Goal: Transaction & Acquisition: Purchase product/service

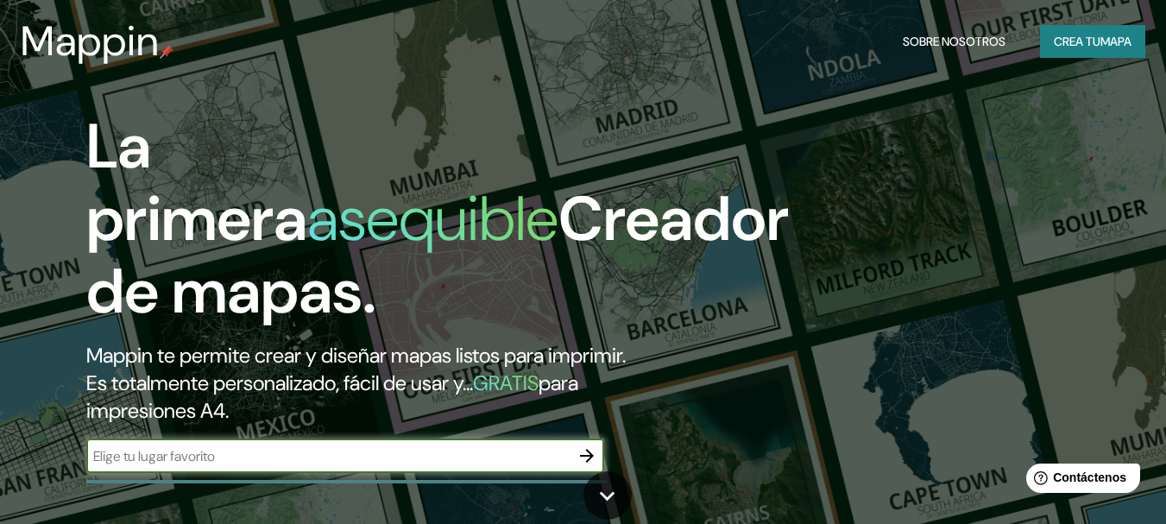
click at [282, 466] on input "text" at bounding box center [327, 456] width 483 height 20
type input "iquique"
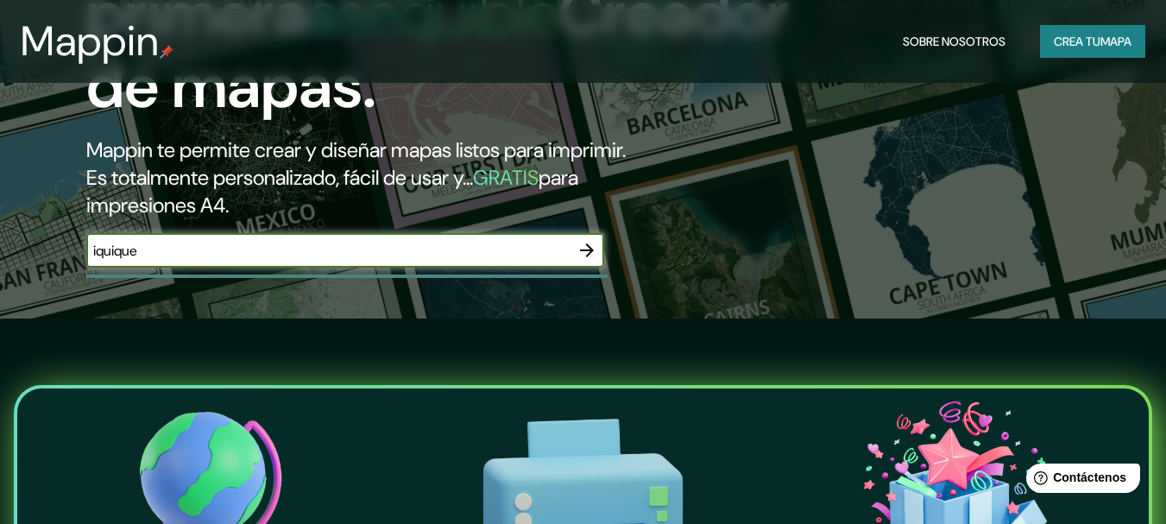
scroll to position [216, 0]
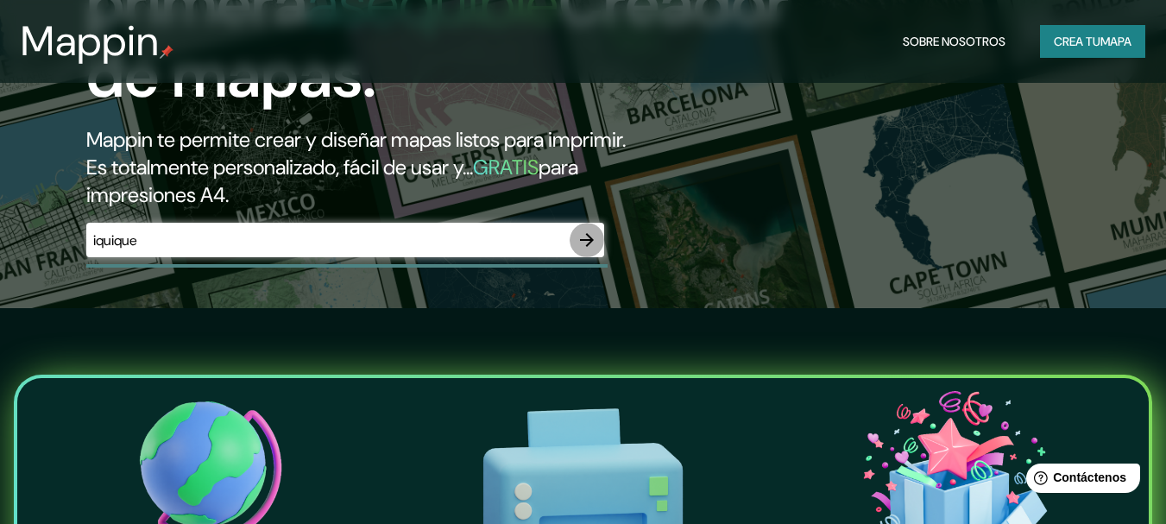
click at [588, 247] on icon "button" at bounding box center [587, 240] width 14 height 14
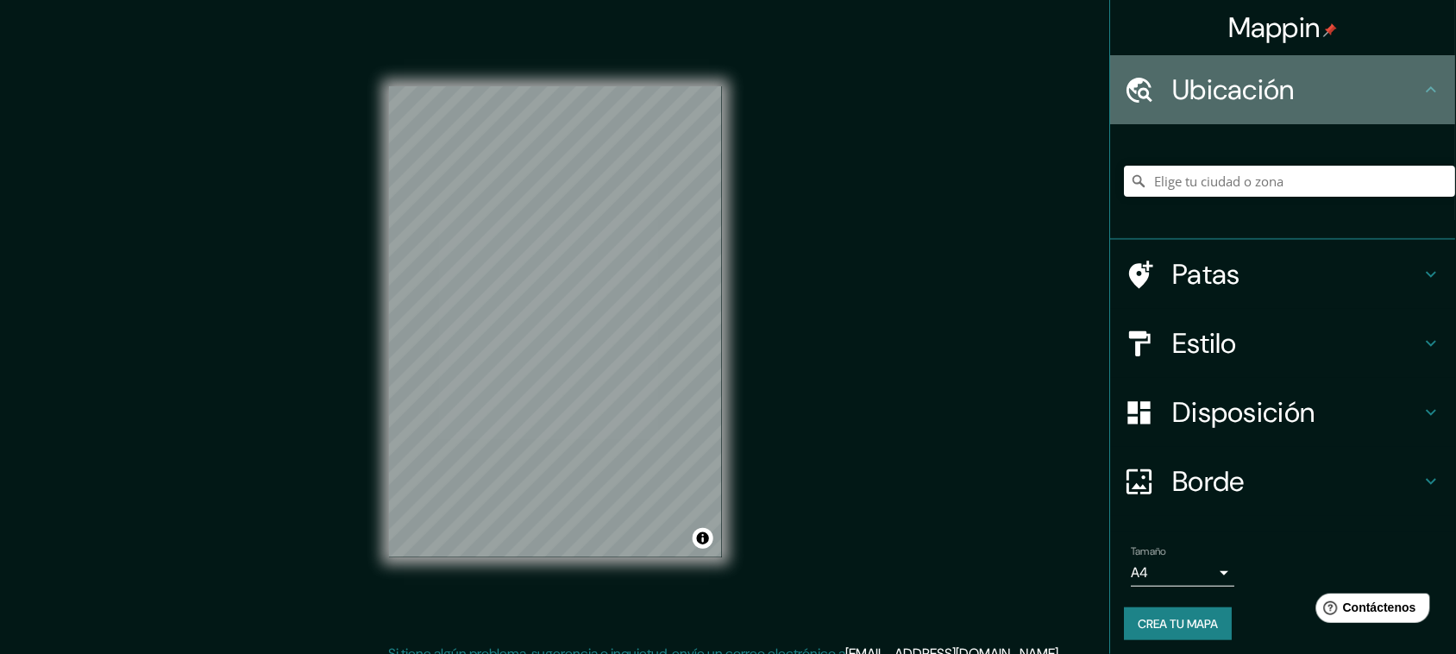
click at [1165, 97] on font "Ubicación" at bounding box center [1234, 90] width 123 height 36
click at [1165, 92] on icon at bounding box center [1432, 89] width 21 height 21
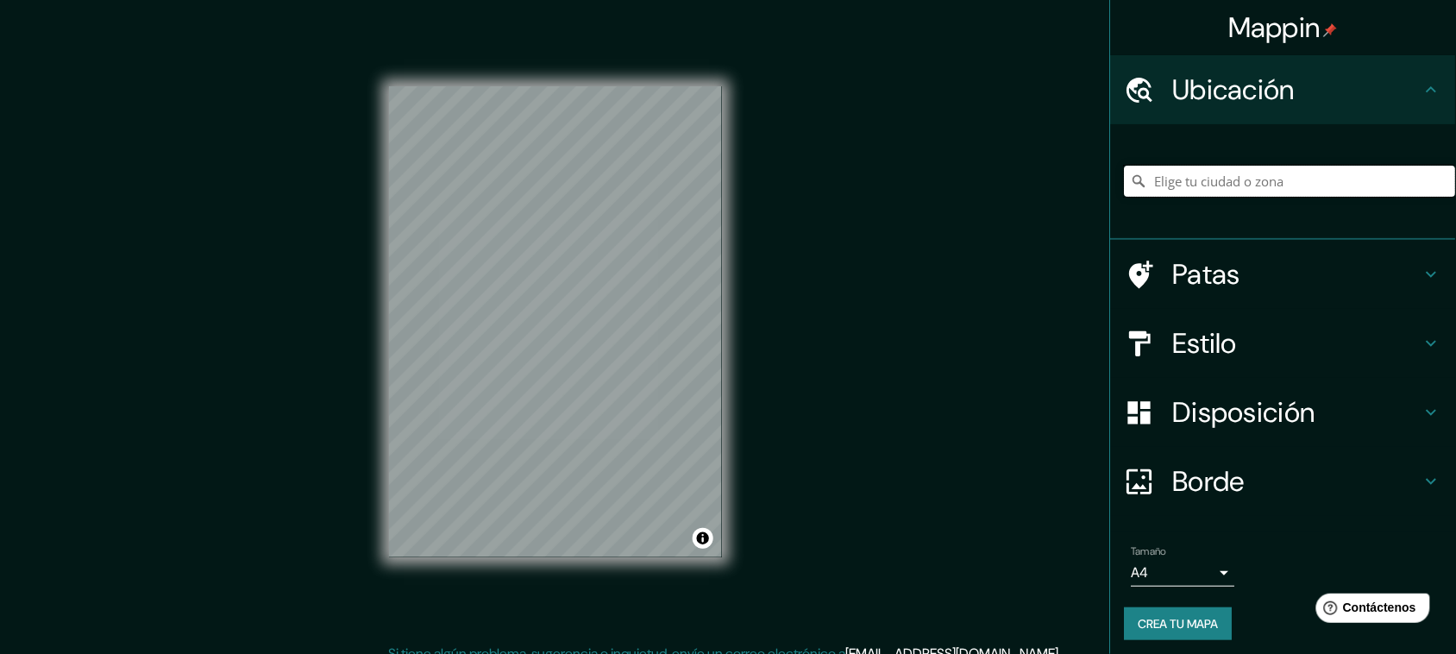
click at [1165, 185] on input "Elige tu ciudad o zona" at bounding box center [1290, 181] width 331 height 31
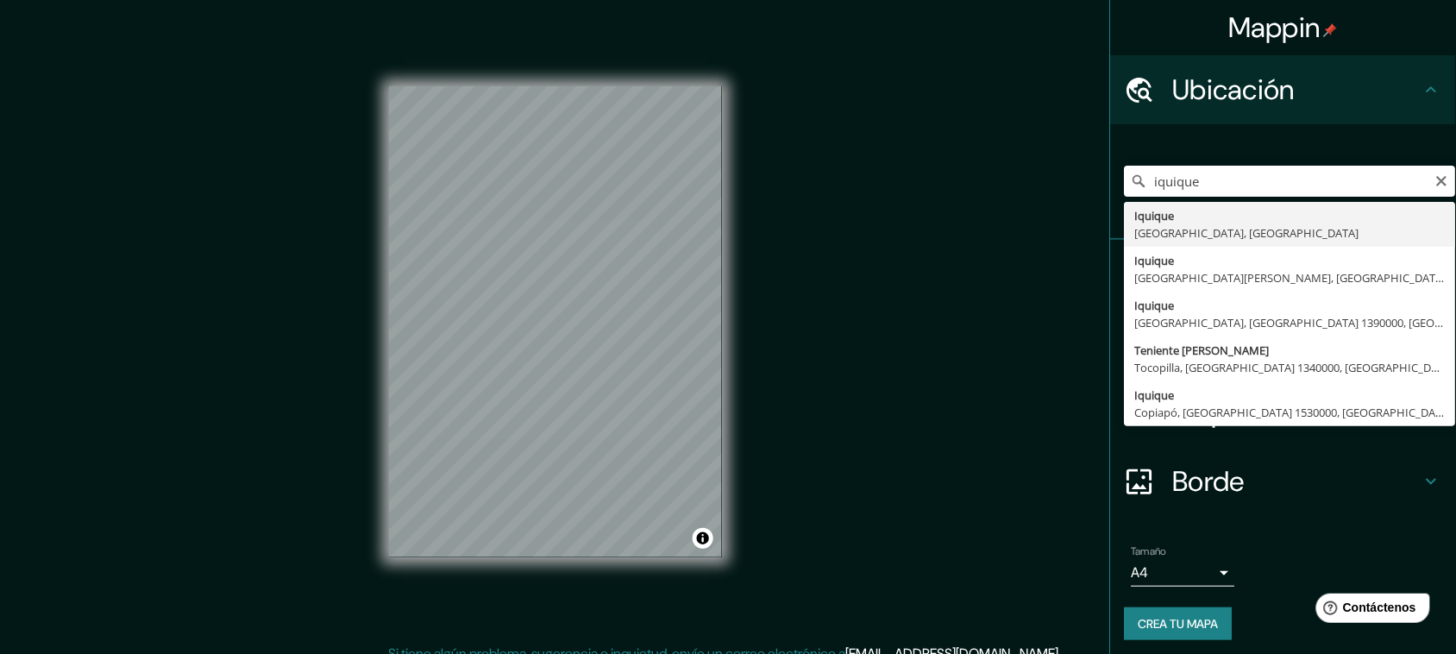
type input "Iquique, [GEOGRAPHIC_DATA], [GEOGRAPHIC_DATA]"
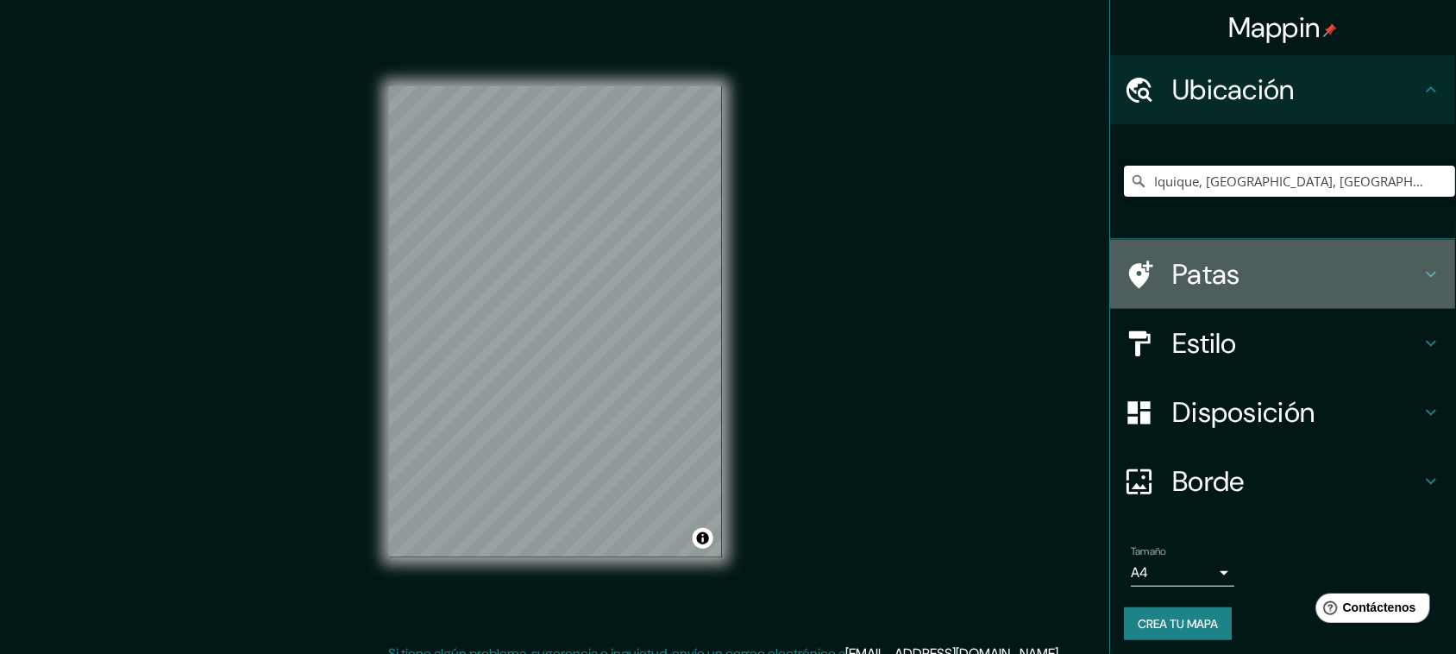
click at [1165, 260] on div "Patas" at bounding box center [1283, 274] width 345 height 69
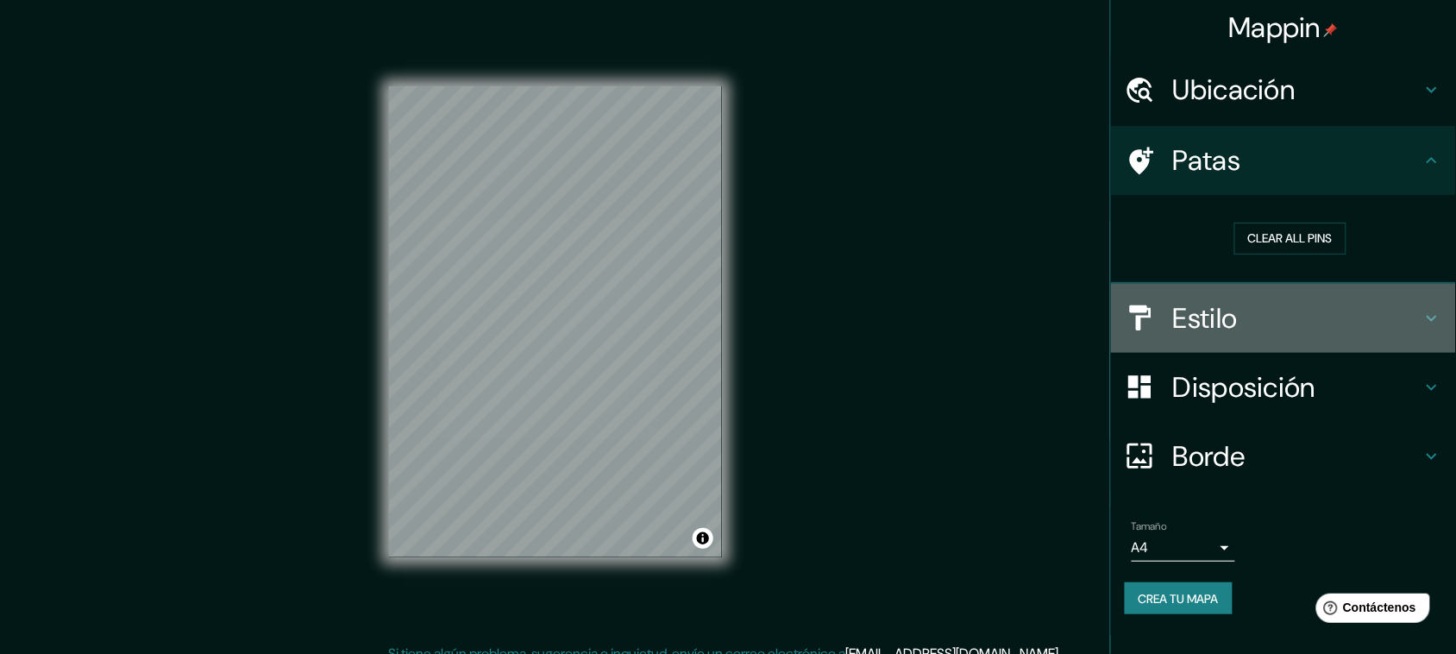
click at [1165, 329] on h4 "Estilo" at bounding box center [1297, 318] width 248 height 35
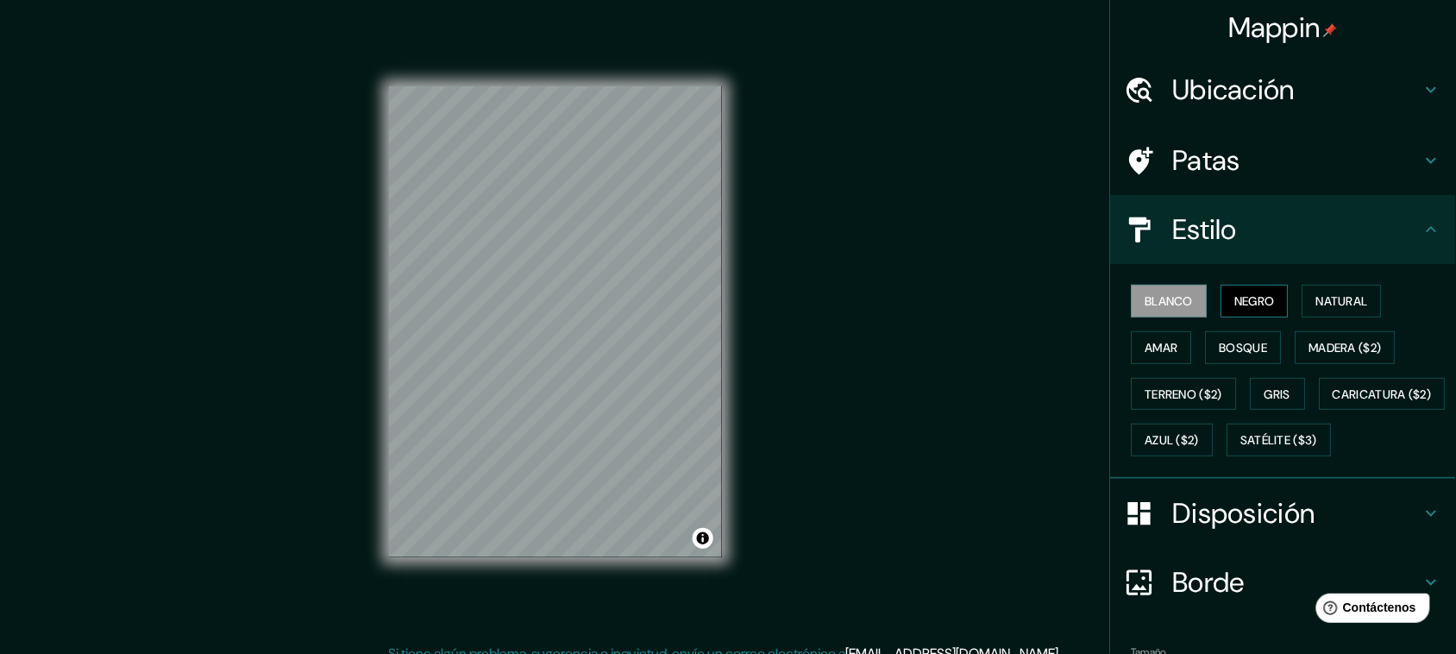
click at [1165, 309] on font "Negro" at bounding box center [1255, 301] width 41 height 16
click at [1165, 309] on font "Natural" at bounding box center [1343, 301] width 52 height 16
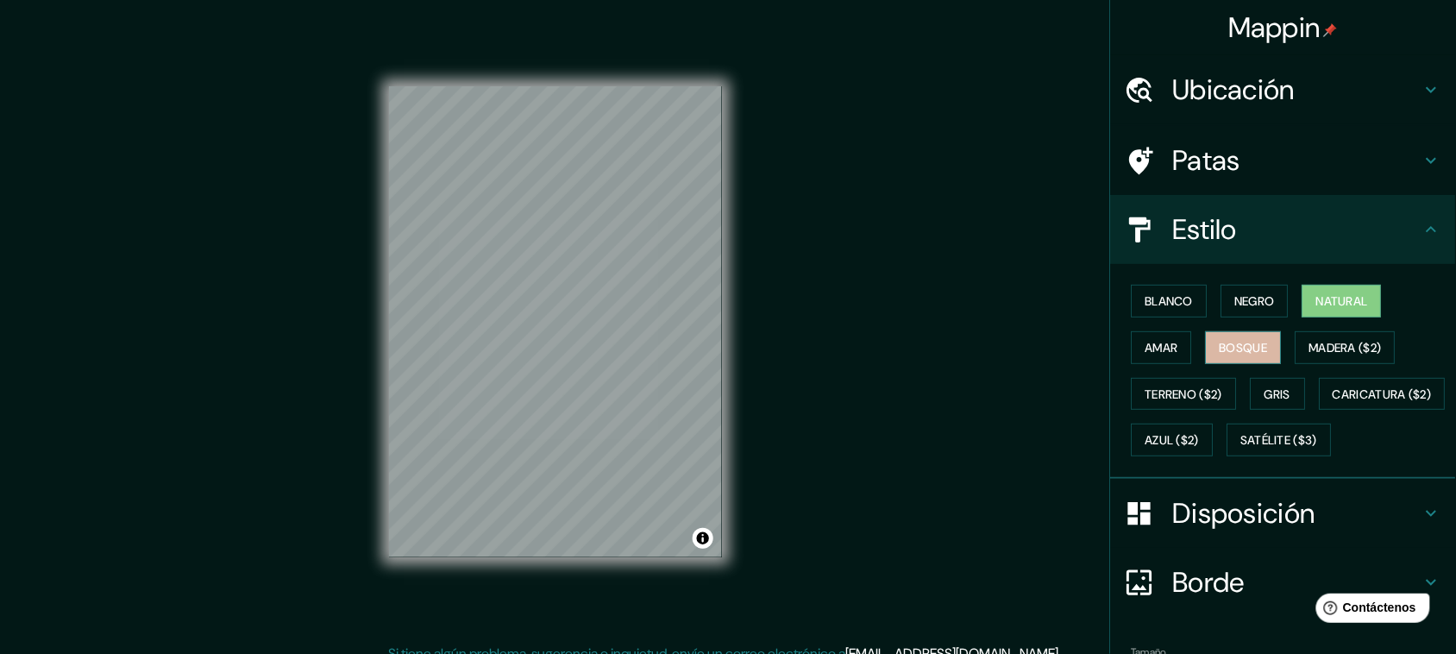
click at [1165, 349] on button "Bosque" at bounding box center [1244, 347] width 76 height 33
click at [1165, 355] on font "Amar" at bounding box center [1162, 348] width 33 height 16
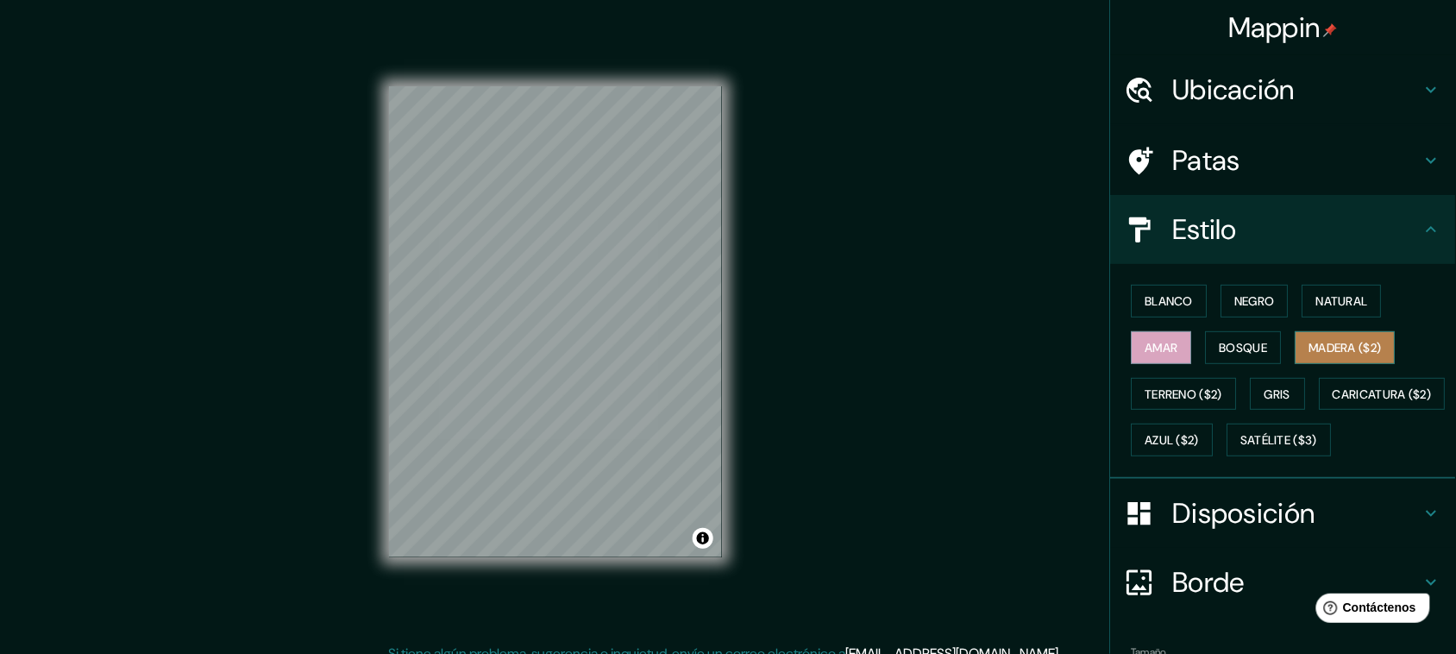
click at [1165, 349] on font "Madera ($2)" at bounding box center [1346, 347] width 72 height 22
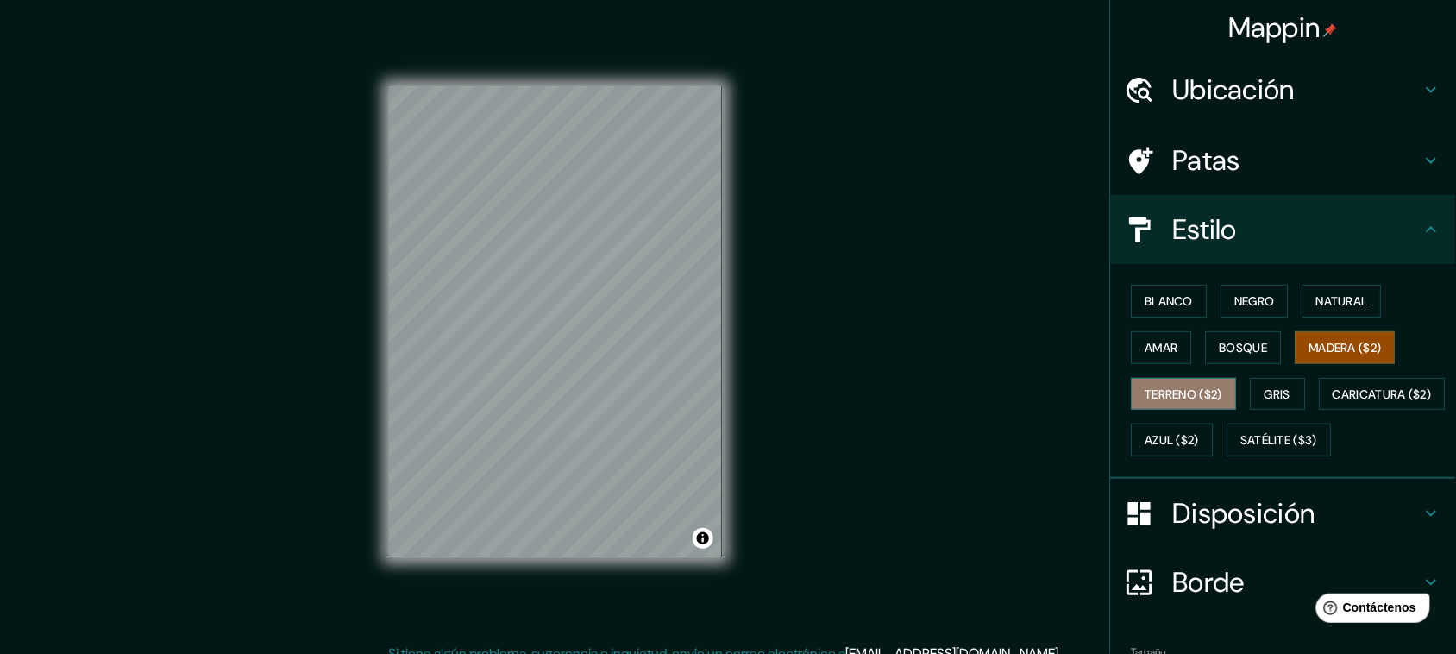
click at [1165, 395] on font "Terreno ($2)" at bounding box center [1185, 394] width 78 height 22
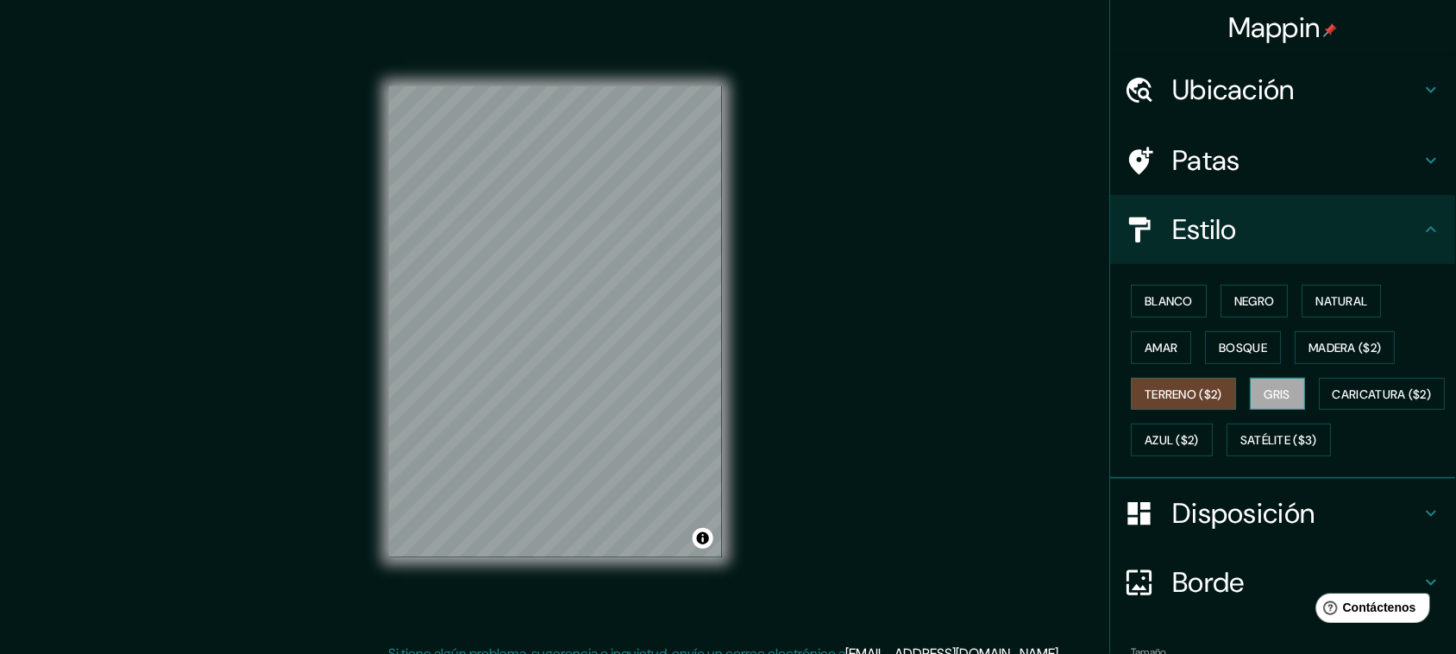
drag, startPoint x: 1239, startPoint y: 408, endPoint x: 1251, endPoint y: 408, distance: 12.1
click at [1165, 408] on div "Blanco Negro Natural Amar Bosque Madera ($2) Terreno ($2) Gris Caricatura ($2) …" at bounding box center [1290, 370] width 331 height 185
click at [1165, 408] on button "Gris" at bounding box center [1278, 394] width 55 height 33
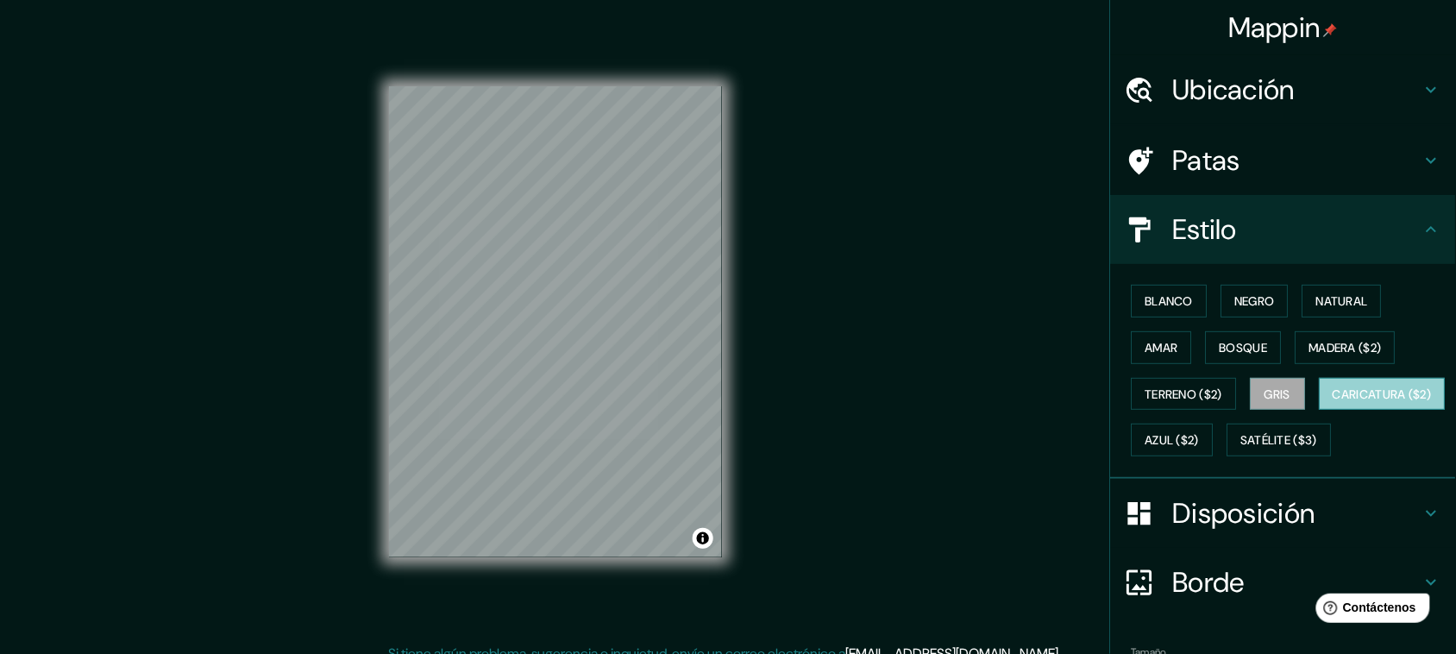
click at [1165, 402] on font "Caricatura ($2)" at bounding box center [1383, 395] width 99 height 16
click at [1165, 449] on font "Azul ($2)" at bounding box center [1173, 441] width 54 height 16
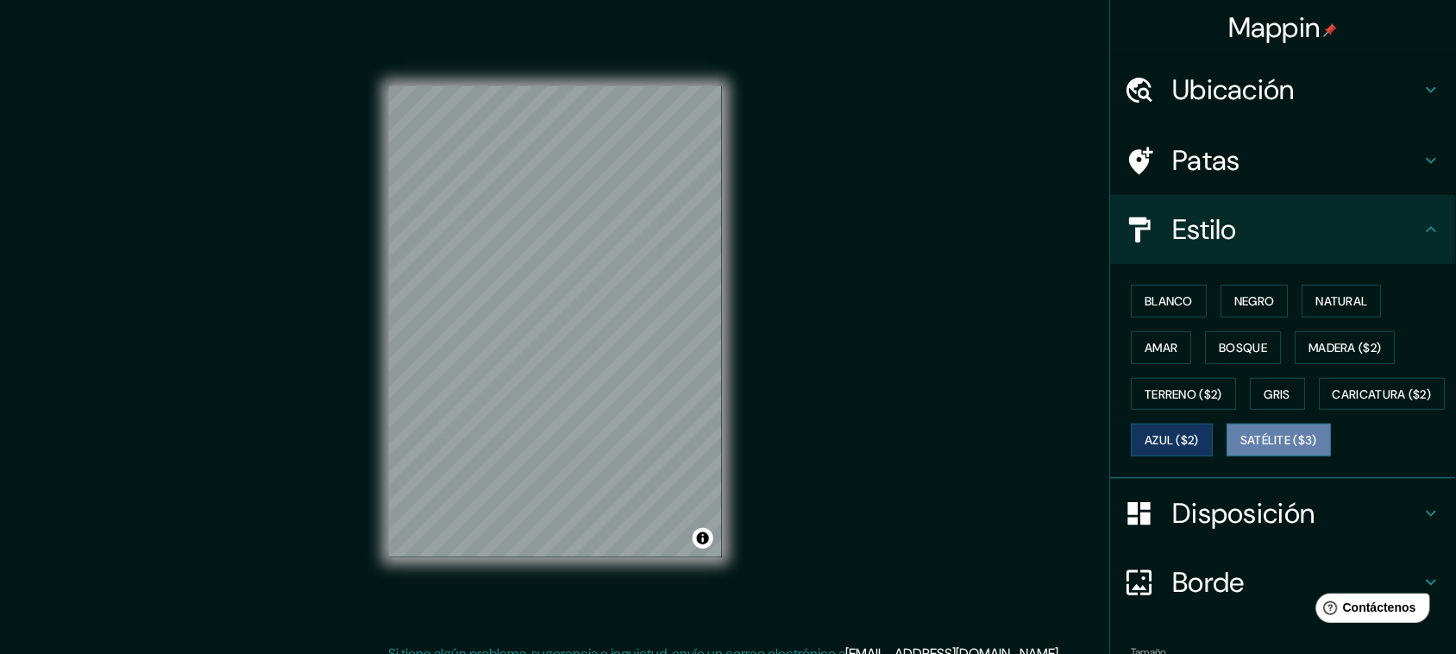
click at [1165, 449] on font "Satélite ($3)" at bounding box center [1279, 441] width 77 height 16
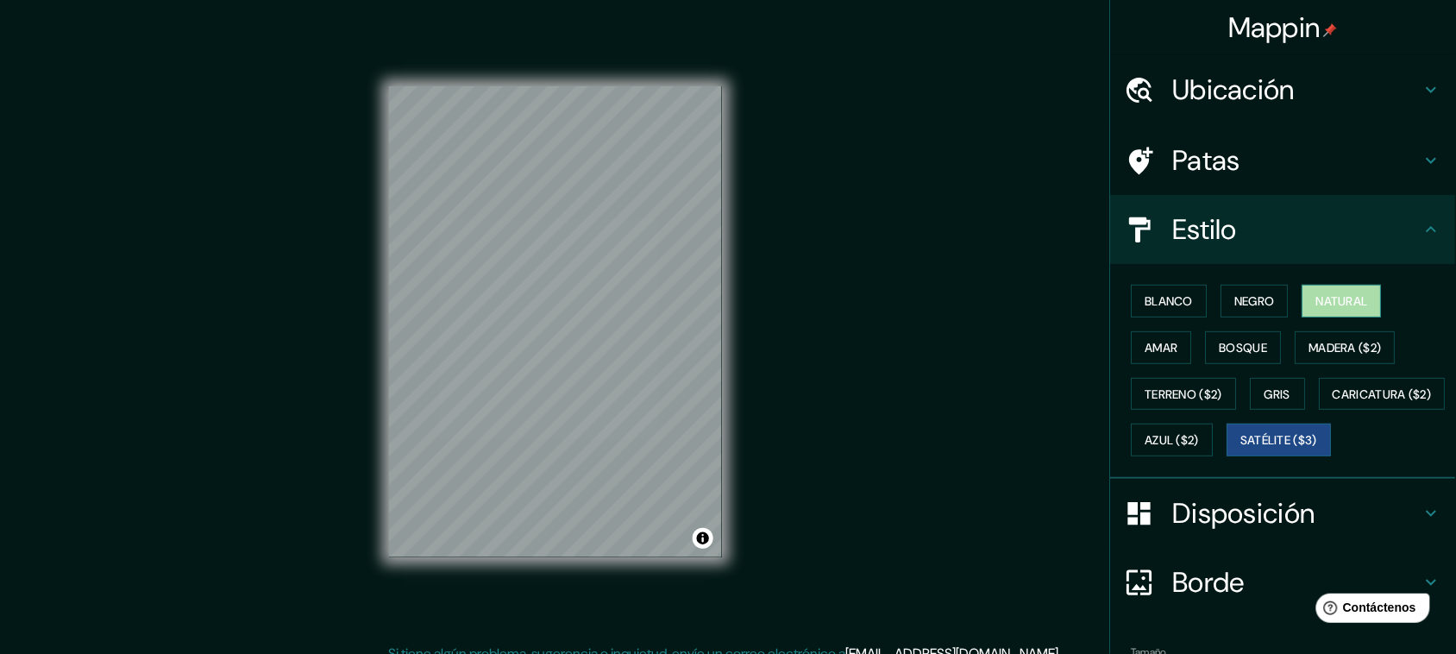
click at [1165, 309] on font "Natural" at bounding box center [1343, 301] width 52 height 16
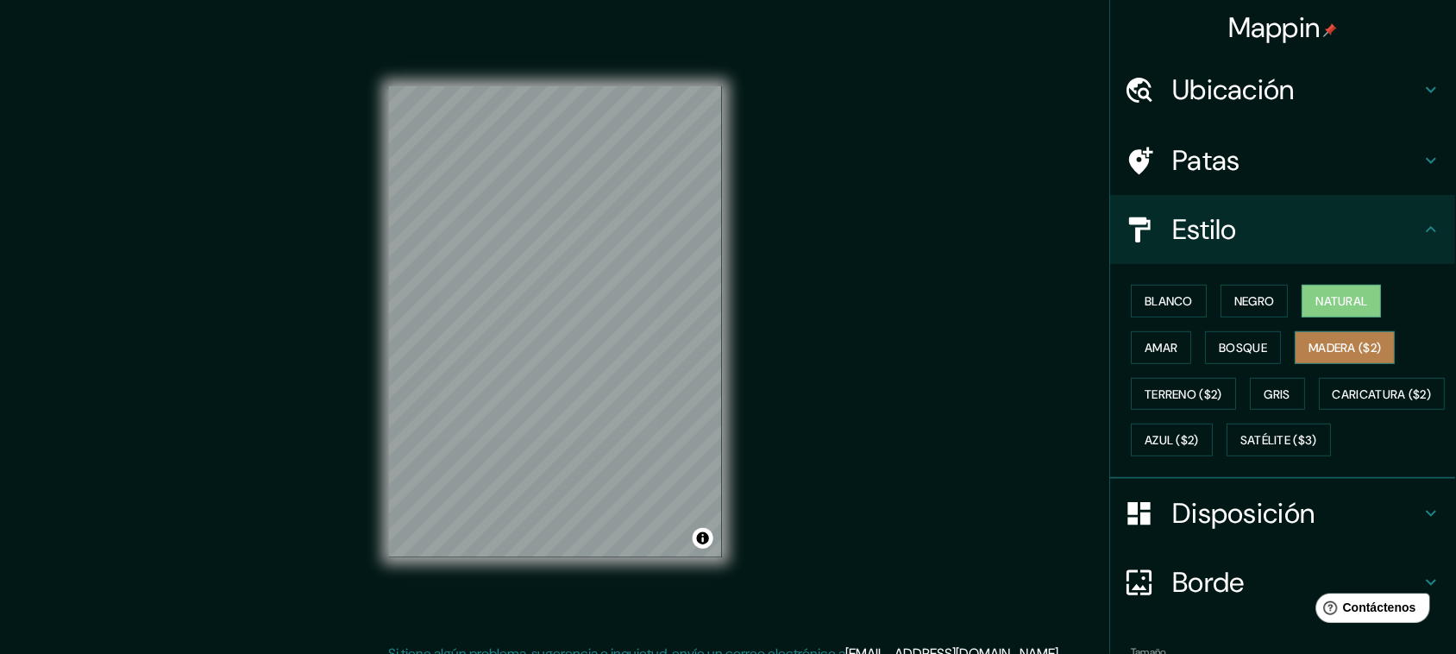
click at [1165, 355] on font "Madera ($2)" at bounding box center [1346, 348] width 72 height 16
click at [1165, 358] on div "Blanco Negro Natural Amar Bosque Madera ($2) Terreno ($2) Gris Caricatura ($2) …" at bounding box center [1290, 370] width 331 height 185
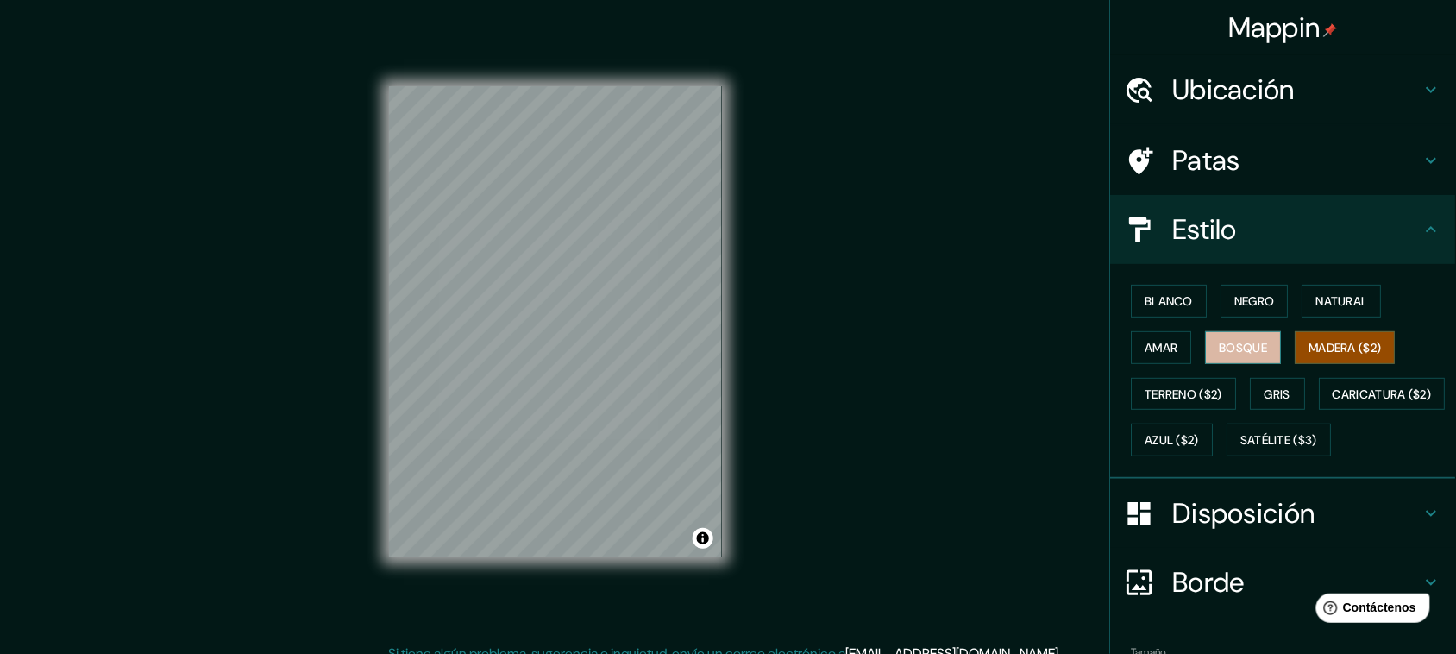
click at [1165, 355] on font "Bosque" at bounding box center [1244, 348] width 48 height 16
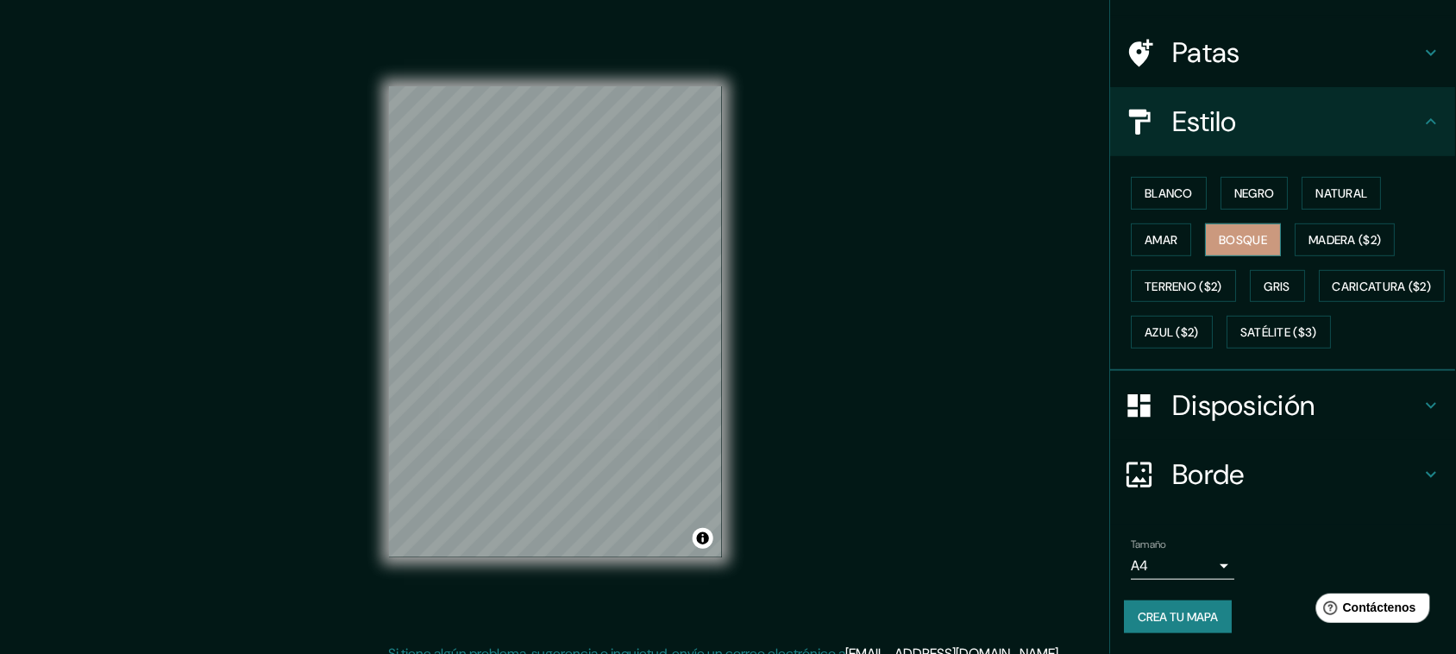
scroll to position [179, 0]
click at [1165, 390] on font "Disposición" at bounding box center [1244, 405] width 142 height 36
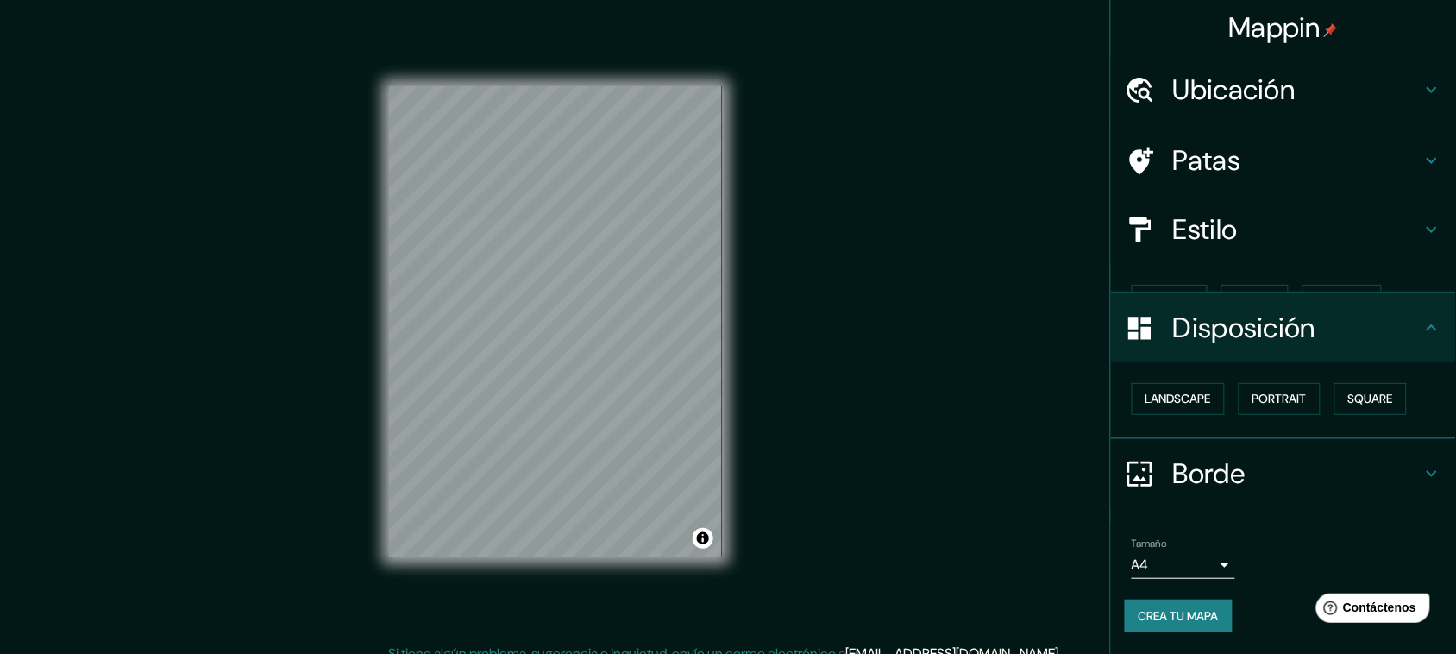
scroll to position [0, 0]
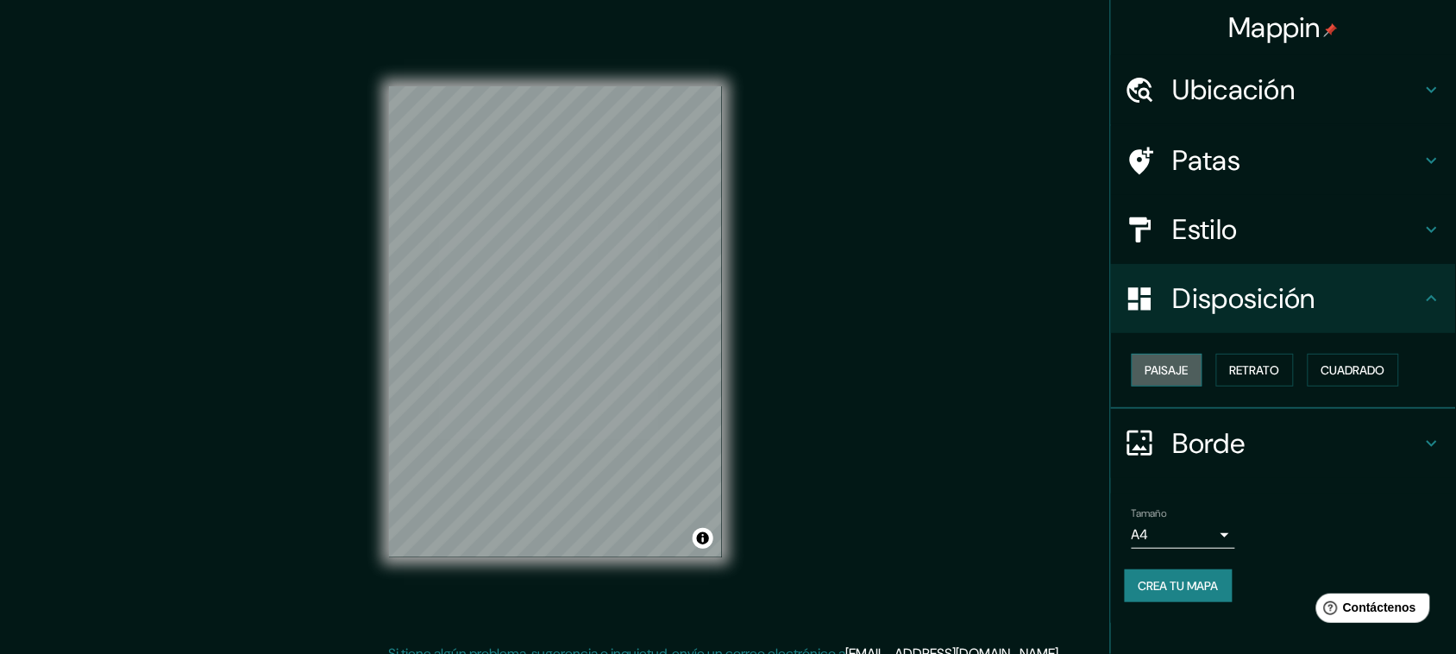
click at [1165, 387] on button "Paisaje" at bounding box center [1167, 370] width 71 height 33
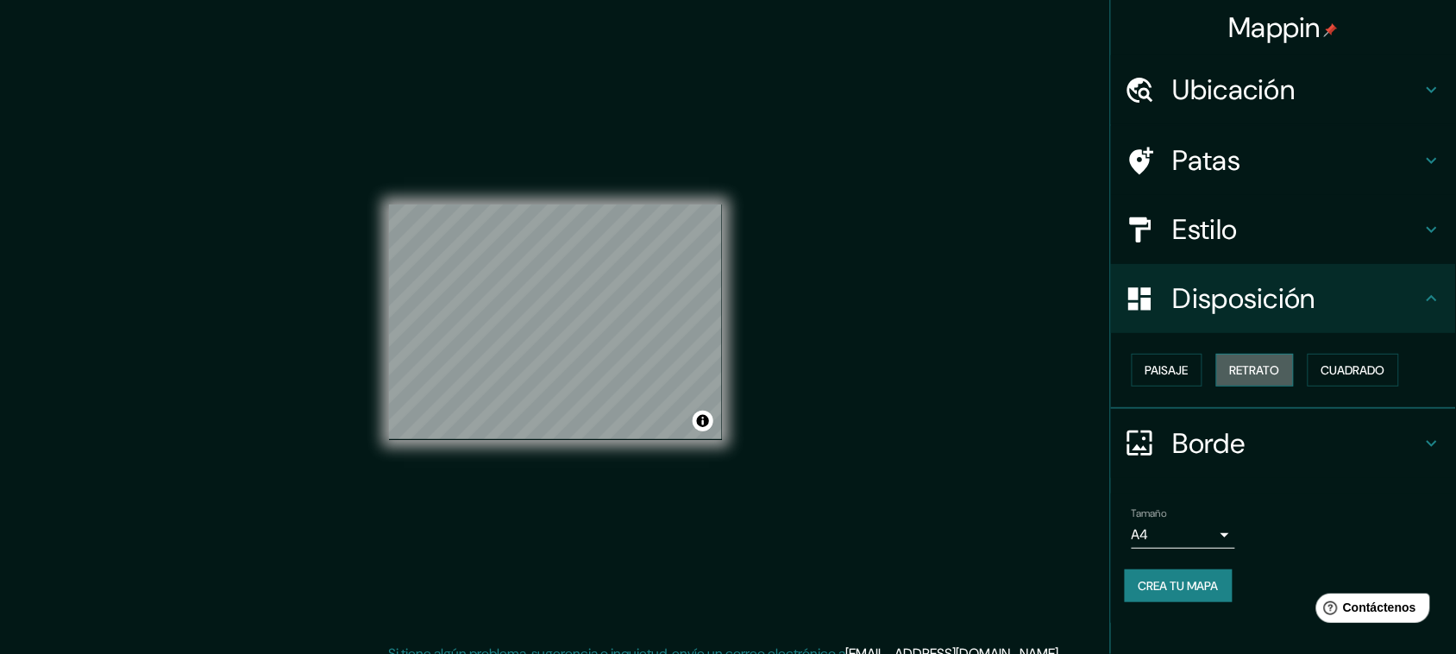
click at [1165, 378] on font "Retrato" at bounding box center [1255, 370] width 50 height 16
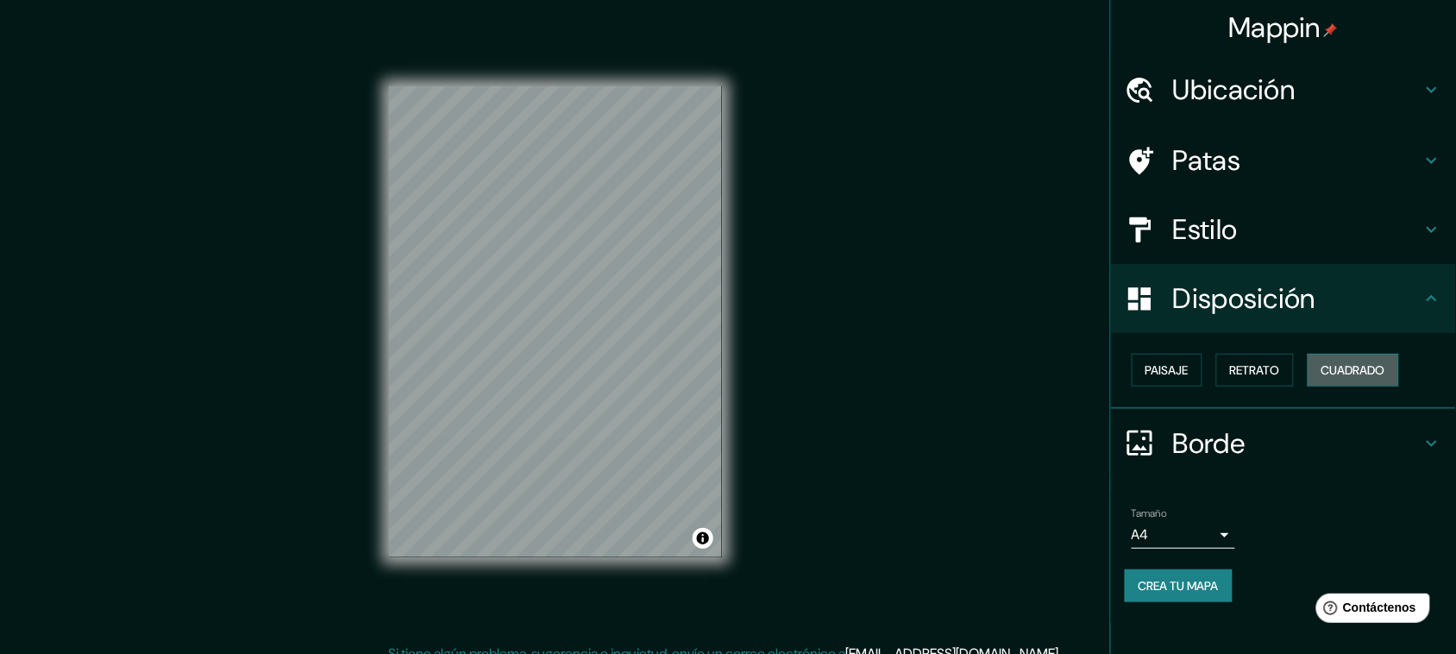
click at [1165, 376] on font "Cuadrado" at bounding box center [1354, 370] width 64 height 16
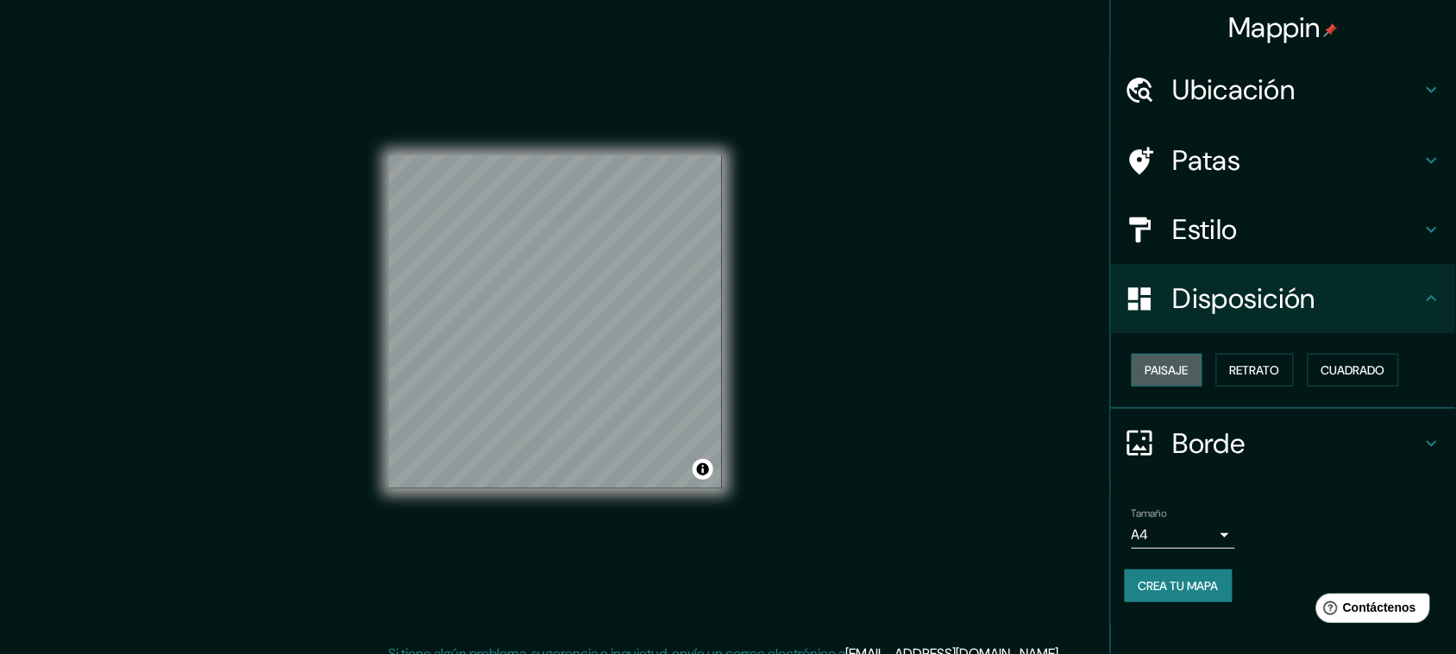
click at [1158, 378] on font "Paisaje" at bounding box center [1167, 370] width 43 height 16
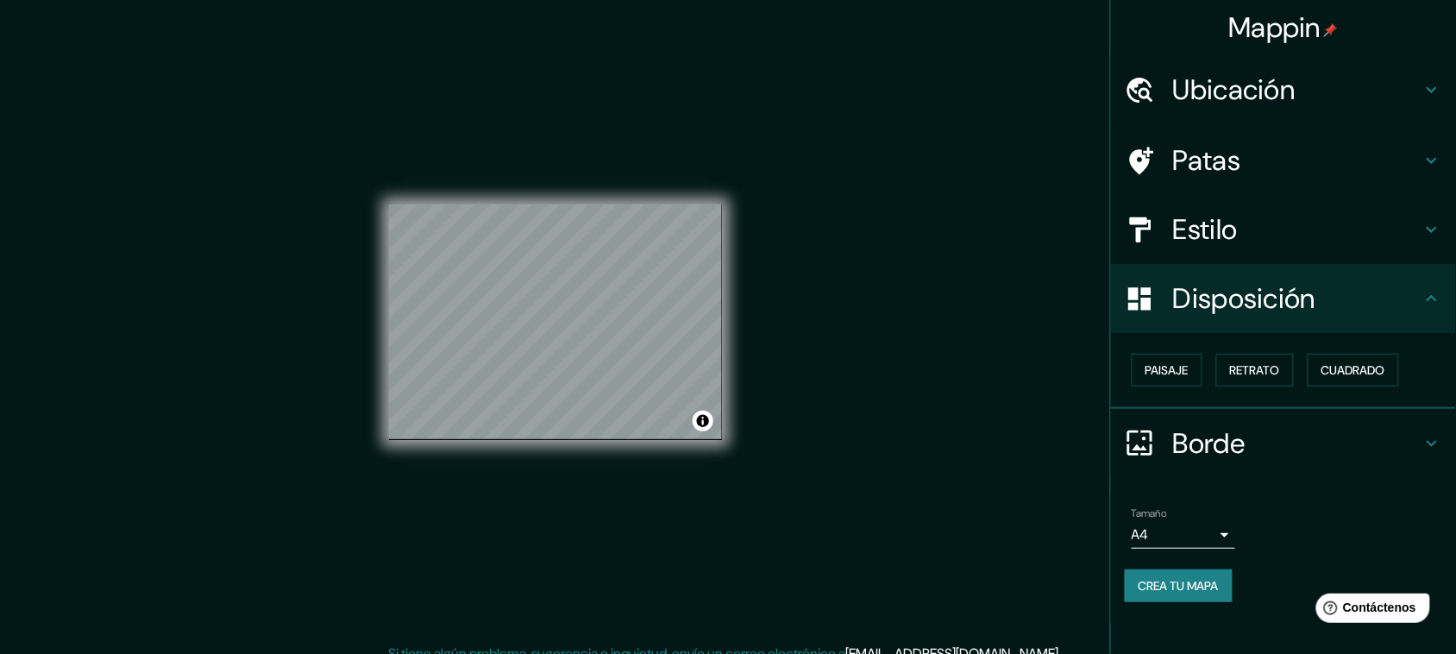
click at [889, 209] on div "Mappin Ubicación Iquique, [GEOGRAPHIC_DATA], [GEOGRAPHIC_DATA] Patas Estilo Dis…" at bounding box center [728, 335] width 1456 height 671
